Goal: Task Accomplishment & Management: Manage account settings

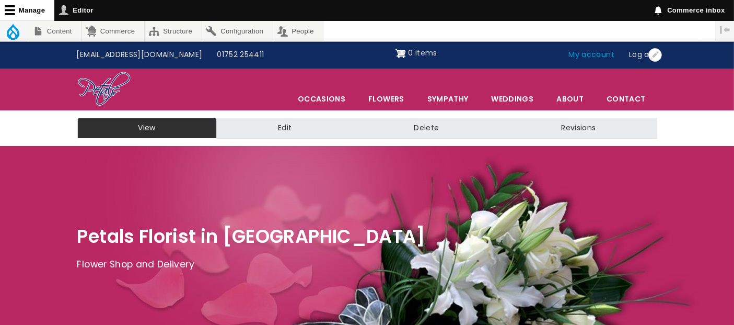
click at [600, 56] on link "My account" at bounding box center [592, 55] width 61 height 20
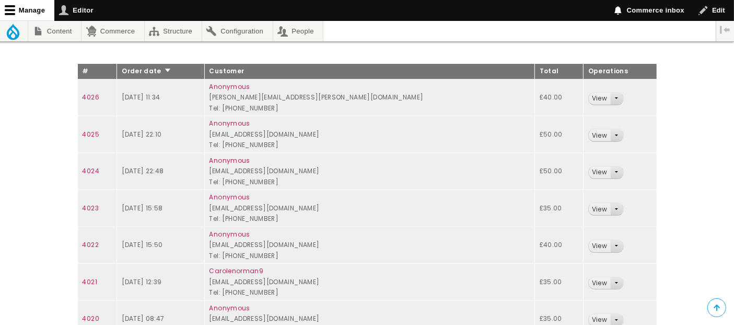
scroll to position [158, 0]
